Goal: Check status: Check status

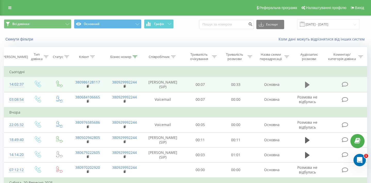
click at [308, 88] on icon at bounding box center [307, 85] width 5 height 6
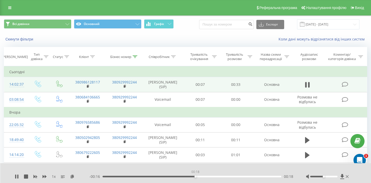
click at [195, 177] on div "00:18" at bounding box center [192, 177] width 179 height 2
click at [251, 175] on div "- 00:15 00:19 00:19" at bounding box center [191, 176] width 204 height 5
click at [253, 176] on div "00:19" at bounding box center [192, 177] width 179 height 2
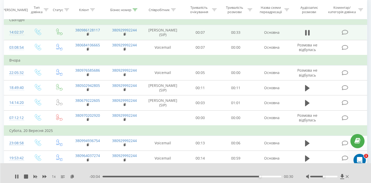
scroll to position [55, 0]
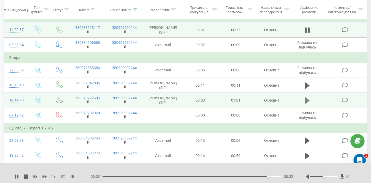
click at [307, 104] on icon at bounding box center [307, 100] width 5 height 7
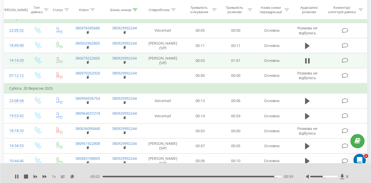
scroll to position [110, 0]
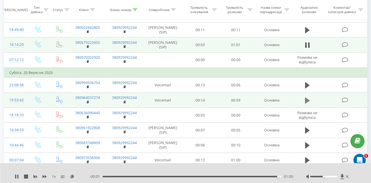
click at [307, 103] on icon at bounding box center [307, 100] width 5 height 6
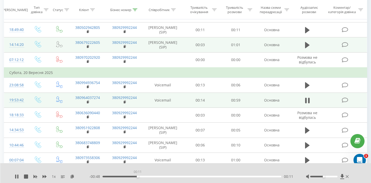
click at [138, 177] on div "00:11" at bounding box center [192, 177] width 179 height 2
click at [168, 176] on div "00:12" at bounding box center [192, 177] width 179 height 2
click at [199, 177] on div "00:32" at bounding box center [192, 177] width 179 height 2
click at [228, 176] on div "00:33" at bounding box center [192, 177] width 179 height 2
click at [264, 176] on div "00:54" at bounding box center [192, 177] width 179 height 2
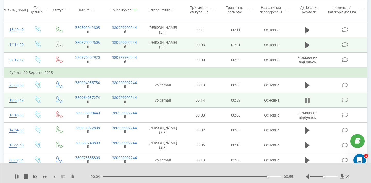
click at [309, 103] on icon at bounding box center [309, 101] width 2 height 6
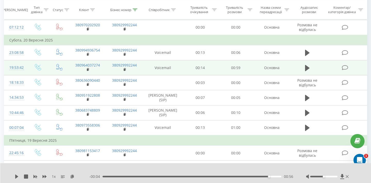
scroll to position [149, 0]
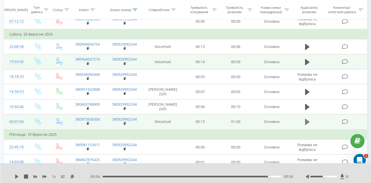
click at [308, 125] on icon at bounding box center [307, 122] width 5 height 6
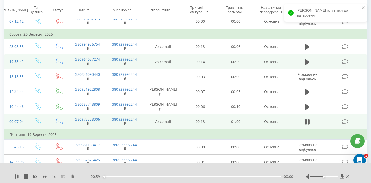
click at [146, 177] on div "00:00" at bounding box center [192, 177] width 179 height 2
click at [192, 176] on div "00:16" at bounding box center [192, 177] width 179 height 2
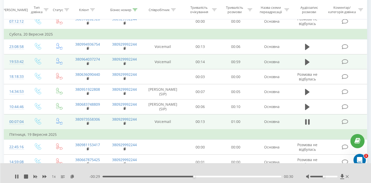
click at [231, 176] on div "00:30" at bounding box center [192, 177] width 179 height 2
click at [273, 176] on div "00:44" at bounding box center [192, 177] width 179 height 2
click at [310, 124] on icon at bounding box center [309, 122] width 2 height 6
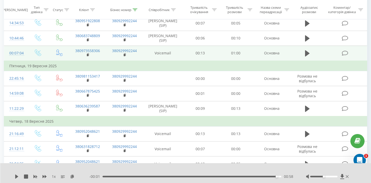
scroll to position [217, 0]
